Goal: Information Seeking & Learning: Learn about a topic

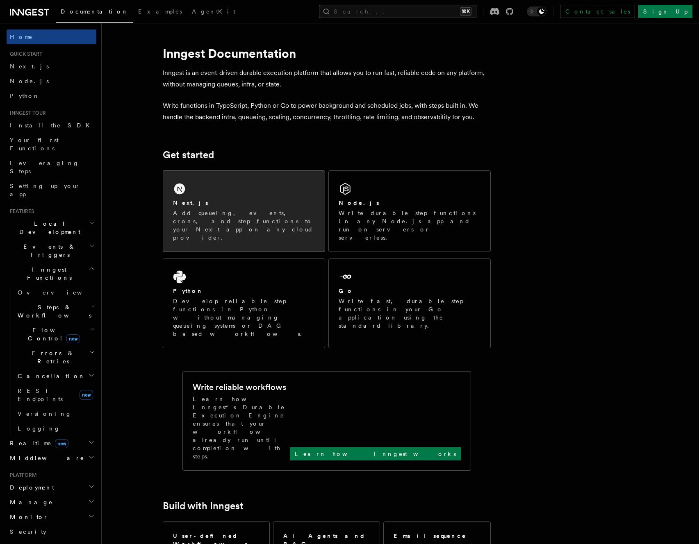
click at [203, 194] on div "Next.js Add queueing, events, crons, and step functions to your Next app on any…" at bounding box center [243, 211] width 161 height 81
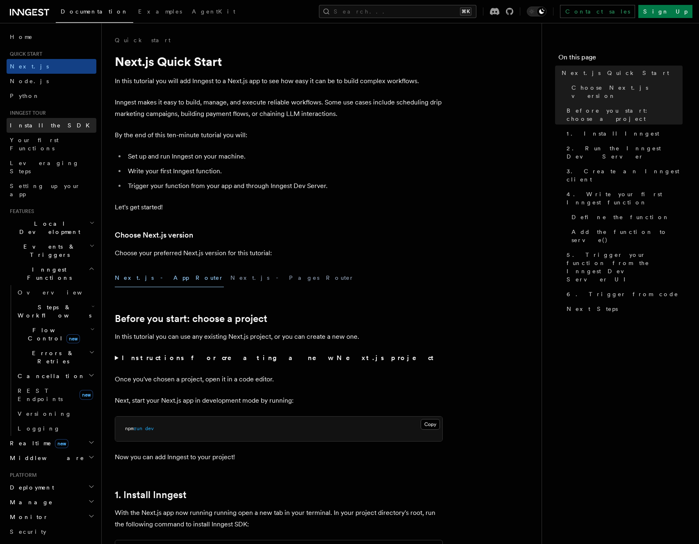
click at [36, 131] on link "Install the SDK" at bounding box center [52, 125] width 90 height 15
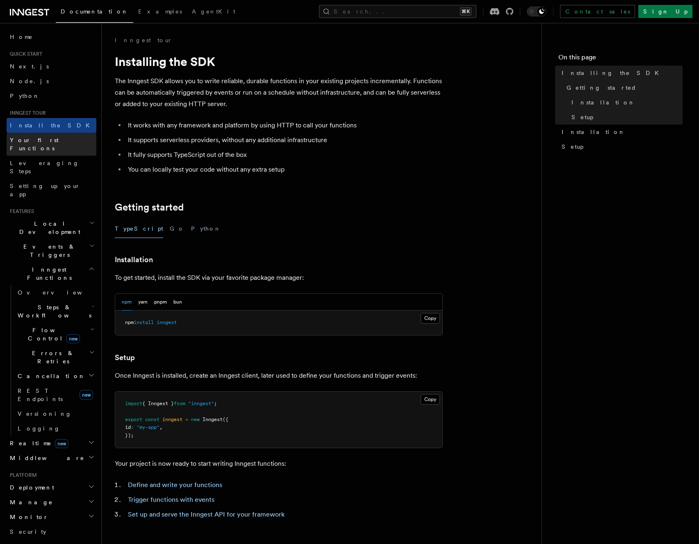
click at [40, 139] on span "Your first Functions" at bounding box center [34, 144] width 49 height 15
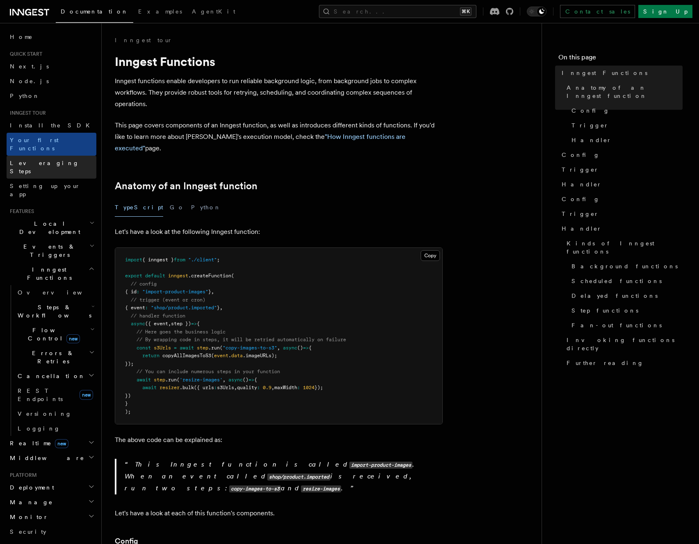
click at [66, 157] on link "Leveraging Steps" at bounding box center [52, 167] width 90 height 23
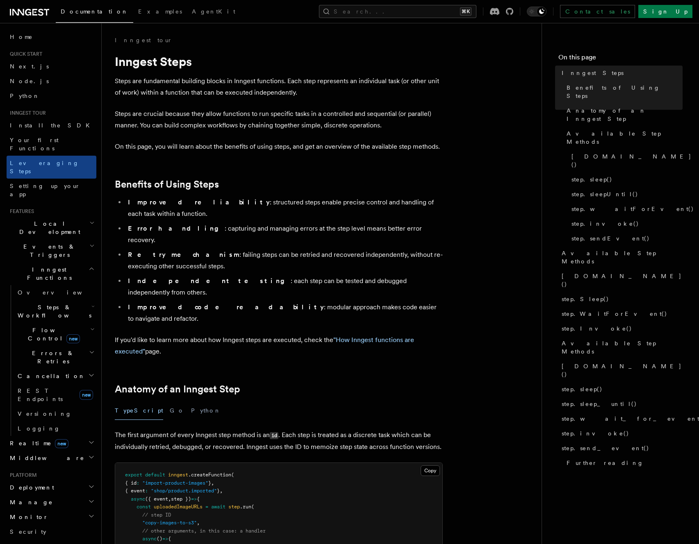
click at [306, 63] on h1 "Inngest Steps" at bounding box center [279, 61] width 328 height 15
click at [45, 156] on link "Leveraging Steps" at bounding box center [52, 167] width 90 height 23
click at [52, 144] on link "Your first Functions" at bounding box center [52, 144] width 90 height 23
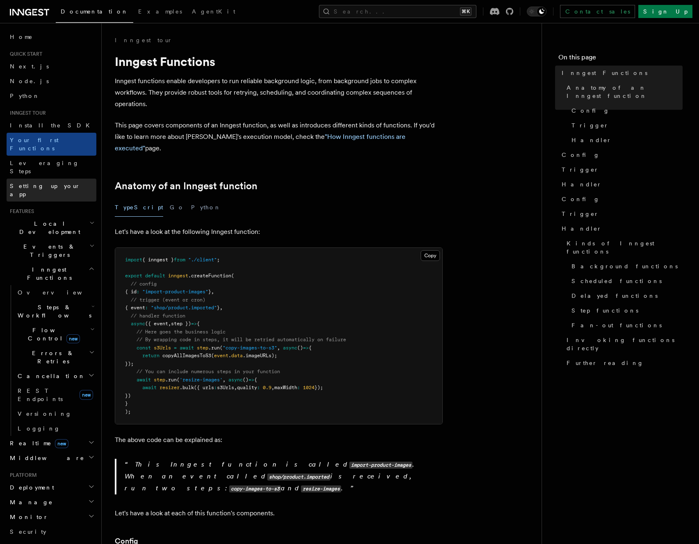
click at [44, 179] on link "Setting up your app" at bounding box center [52, 190] width 90 height 23
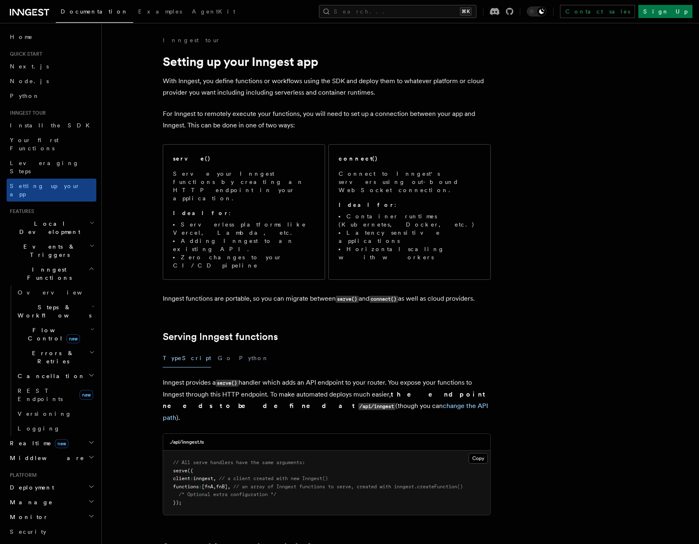
click at [55, 220] on span "Local Development" at bounding box center [48, 228] width 83 height 16
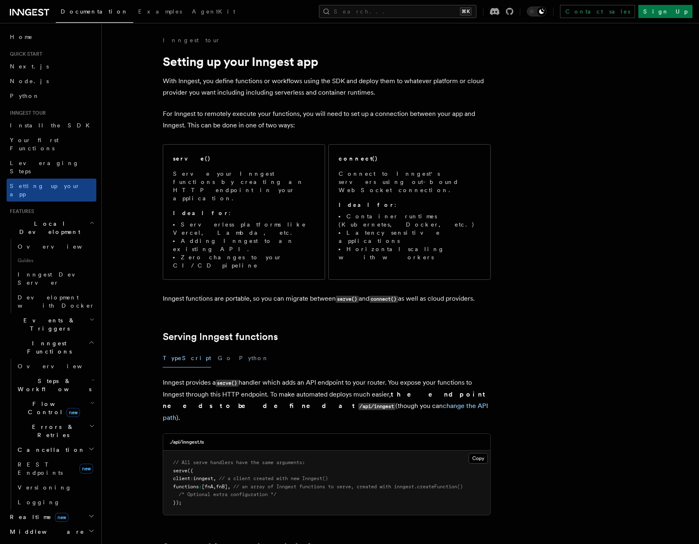
click at [61, 313] on h2 "Events & Triggers" at bounding box center [52, 324] width 90 height 23
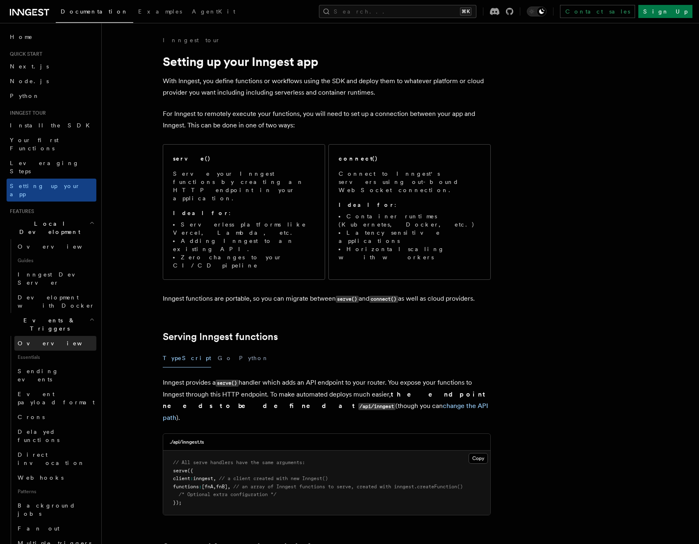
click at [59, 336] on link "Overview" at bounding box center [55, 343] width 82 height 15
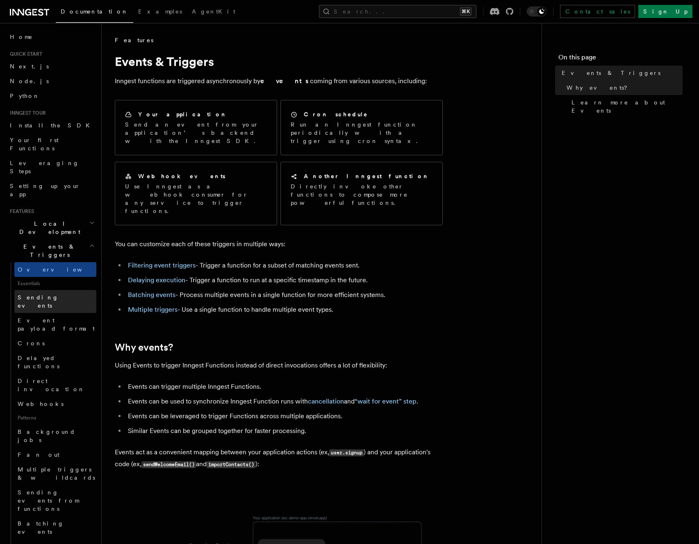
click at [37, 294] on span "Sending events" at bounding box center [38, 301] width 41 height 15
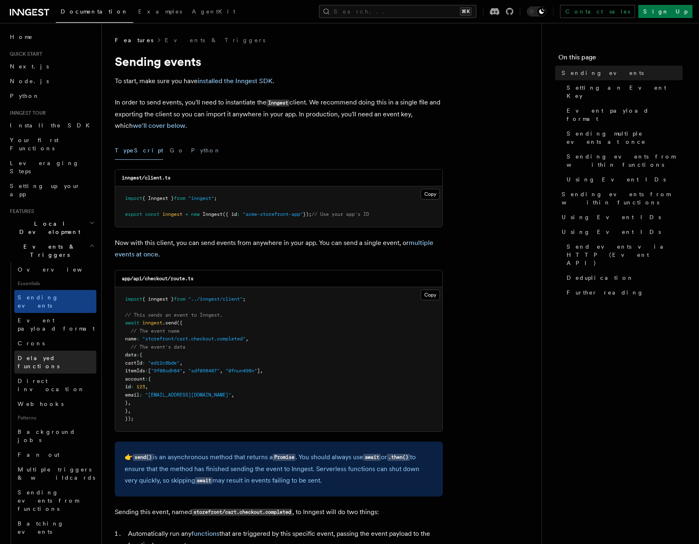
click at [46, 354] on span "Delayed functions" at bounding box center [57, 362] width 79 height 16
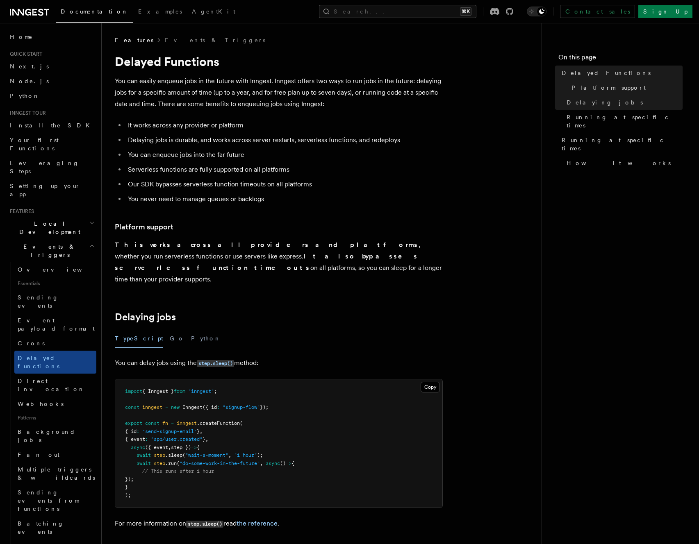
scroll to position [22, 0]
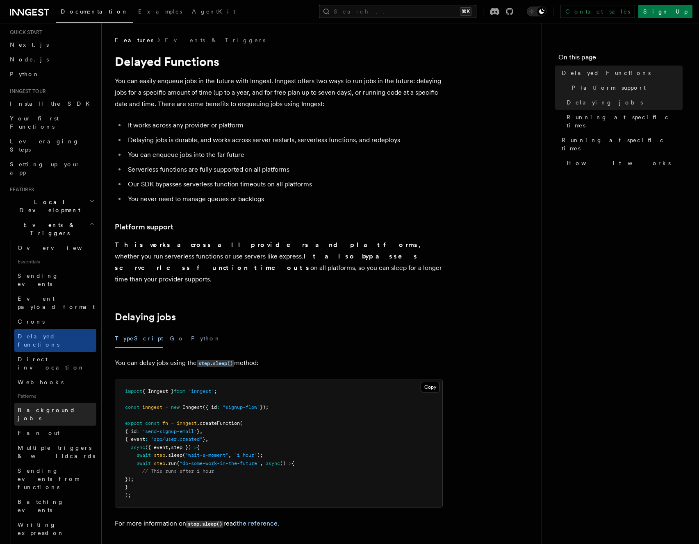
click at [44, 407] on span "Background jobs" at bounding box center [47, 414] width 58 height 15
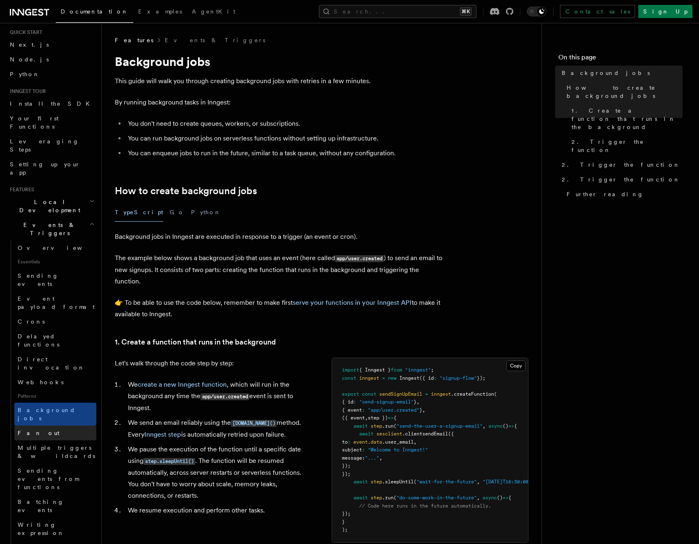
click at [50, 426] on link "Fan out" at bounding box center [55, 433] width 82 height 15
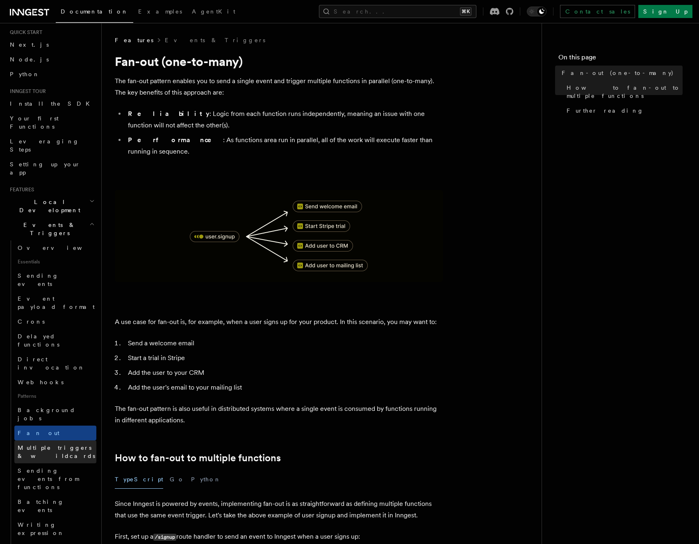
click at [58, 444] on span "Multiple triggers & wildcards" at bounding box center [57, 452] width 79 height 16
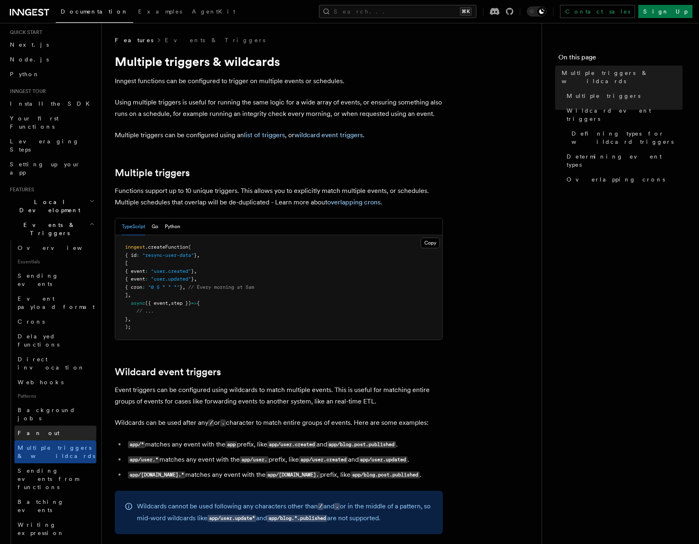
click at [57, 426] on link "Fan out" at bounding box center [55, 433] width 82 height 15
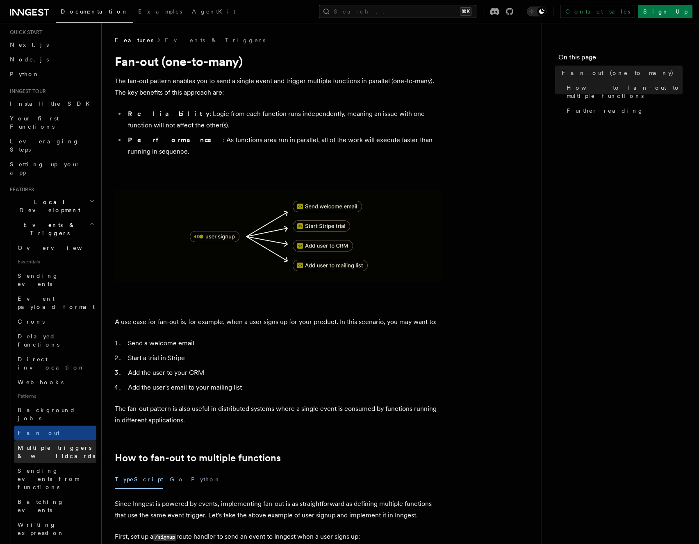
click at [61, 444] on span "Multiple triggers & wildcards" at bounding box center [57, 452] width 79 height 16
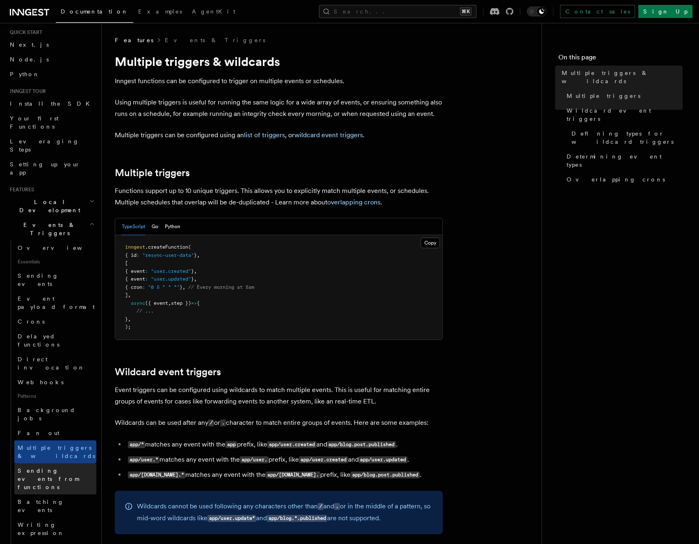
click at [64, 467] on span "Sending events from functions" at bounding box center [57, 479] width 79 height 25
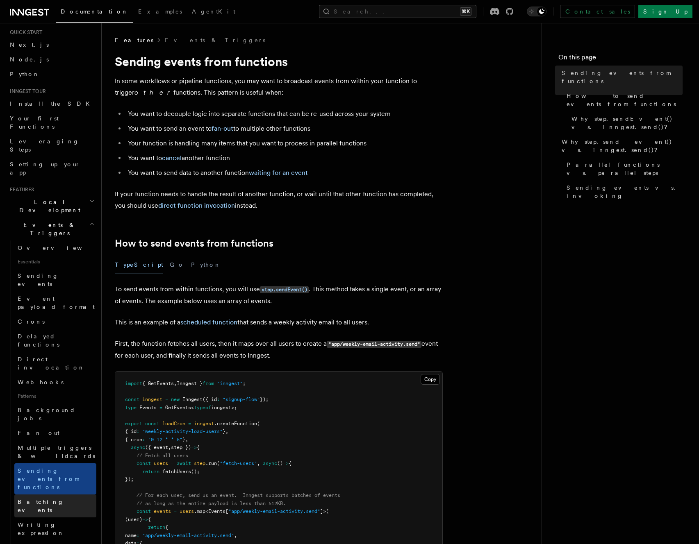
click at [58, 499] on span "Batching events" at bounding box center [41, 506] width 46 height 15
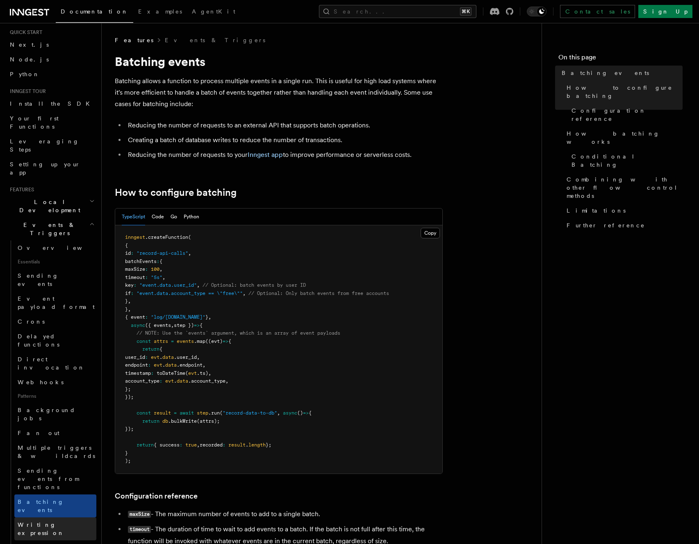
click at [56, 517] on link "Writing expression" at bounding box center [55, 528] width 82 height 23
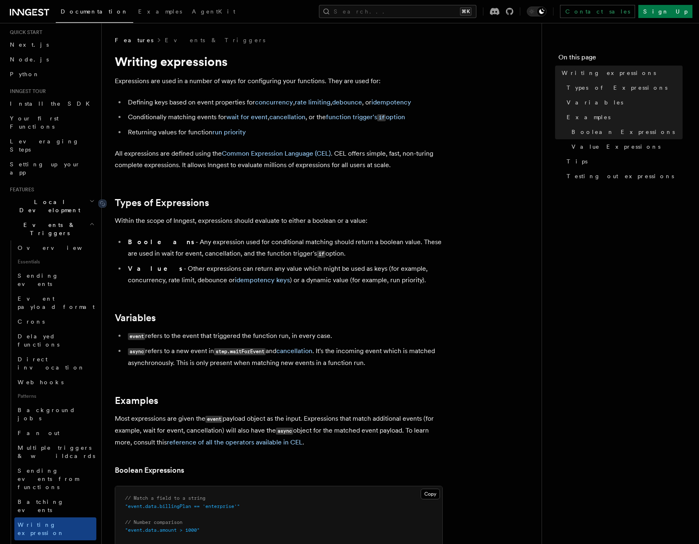
click at [182, 204] on link "Types of Expressions" at bounding box center [162, 202] width 94 height 11
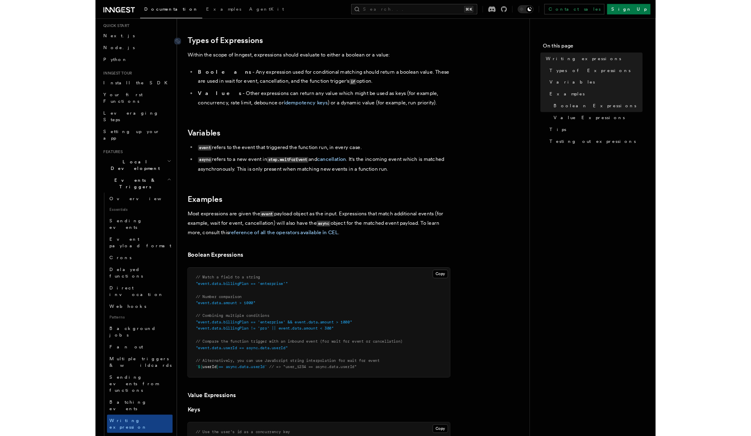
scroll to position [158, 0]
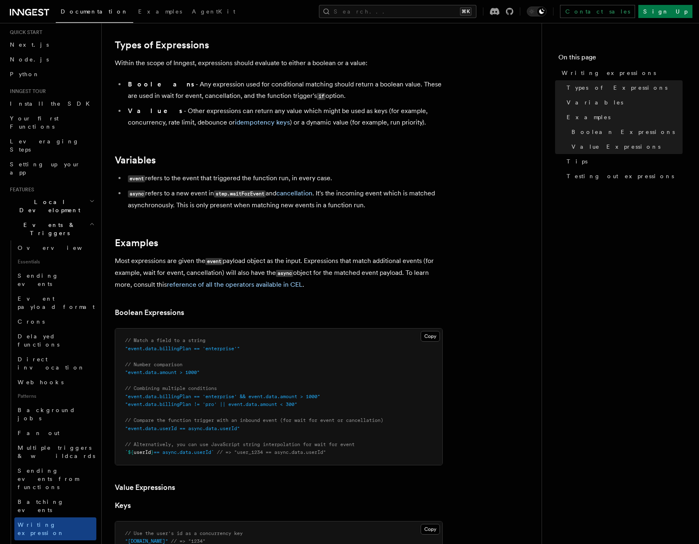
click at [182, 161] on h2 "Variables" at bounding box center [279, 159] width 328 height 11
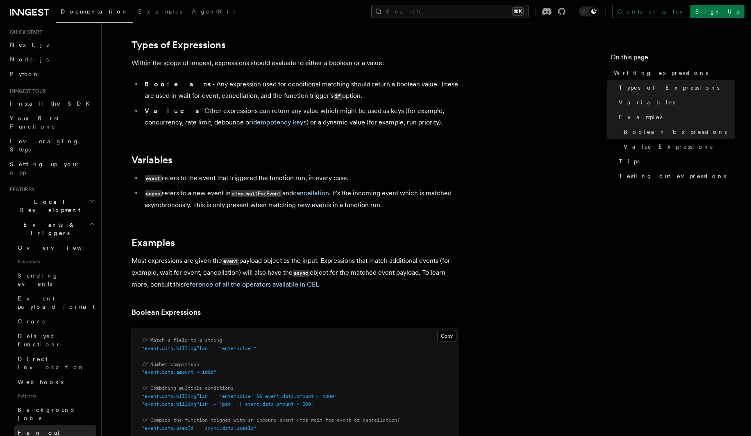
click at [61, 426] on link "Fan out" at bounding box center [55, 433] width 82 height 15
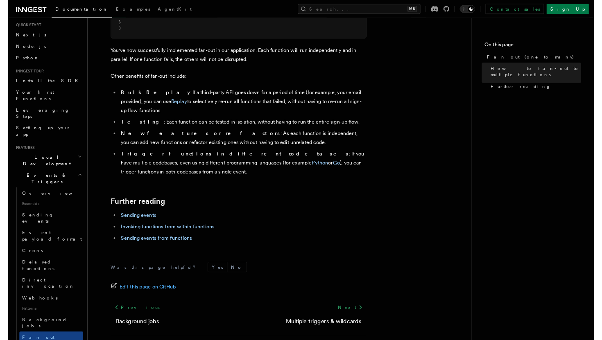
scroll to position [1014, 0]
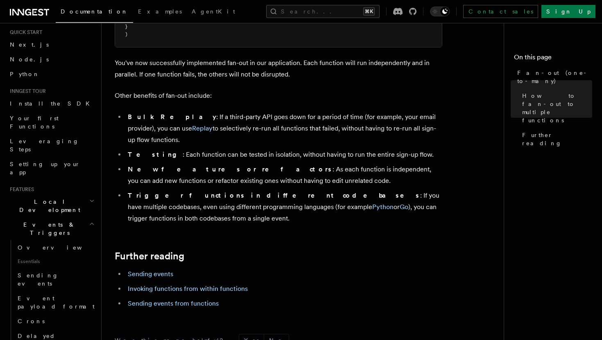
scroll to position [0, 0]
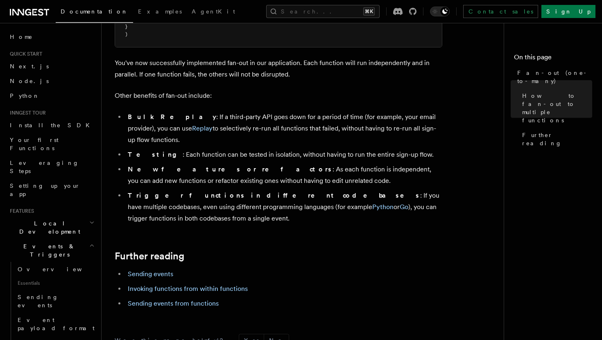
click at [27, 8] on icon at bounding box center [29, 12] width 39 height 10
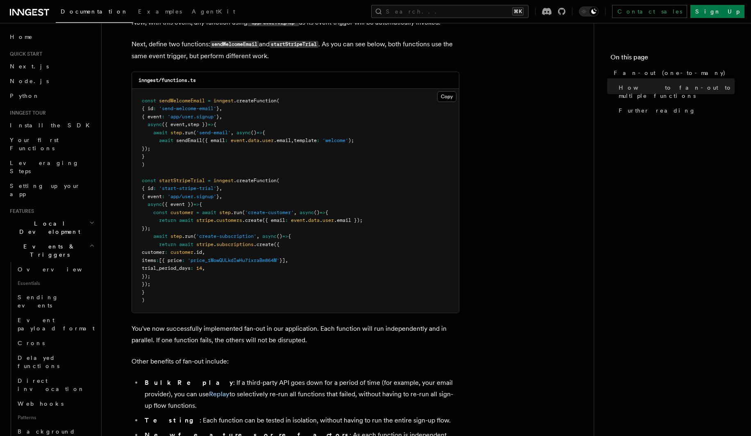
scroll to position [754, 0]
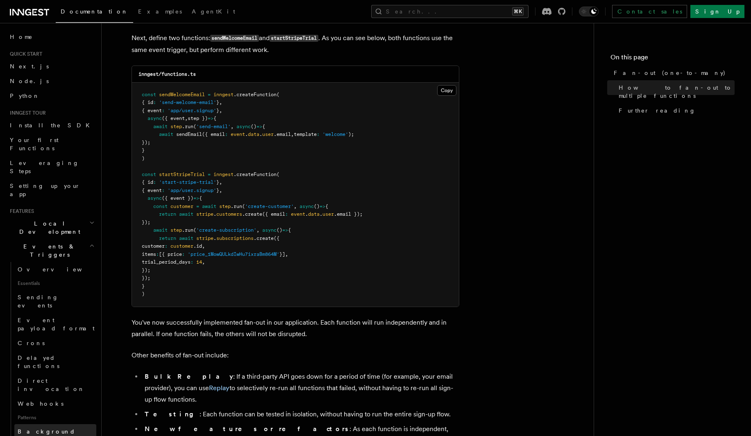
click at [34, 429] on span "Background jobs" at bounding box center [47, 436] width 58 height 15
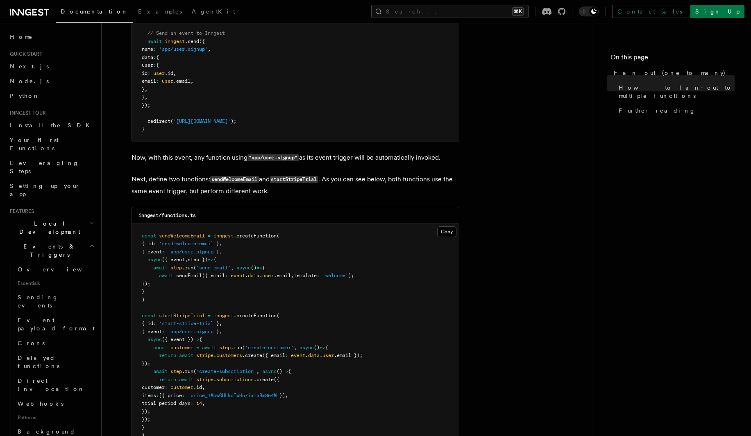
scroll to position [640, 0]
